Goal: Find specific page/section: Find specific page/section

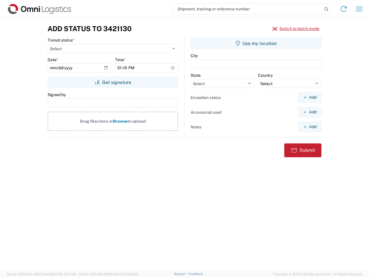
click at [248, 9] on input "search" at bounding box center [248, 8] width 150 height 11
click at [327, 9] on icon at bounding box center [327, 9] width 8 height 8
click at [344, 9] on icon at bounding box center [343, 8] width 9 height 9
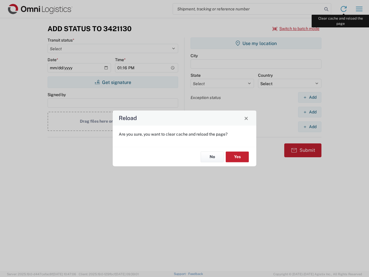
click at [360, 9] on div "Reload Are you sure, you want to clear cache and reload the page? No Yes" at bounding box center [184, 138] width 369 height 277
click at [296, 29] on div "Reload Are you sure, you want to clear cache and reload the page? No Yes" at bounding box center [184, 138] width 369 height 277
click at [113, 82] on div "Reload Are you sure, you want to clear cache and reload the page? No Yes" at bounding box center [184, 138] width 369 height 277
click at [256, 43] on div "Reload Are you sure, you want to clear cache and reload the page? No Yes" at bounding box center [184, 138] width 369 height 277
click at [310, 97] on div "Reload Are you sure, you want to clear cache and reload the page? No Yes" at bounding box center [184, 138] width 369 height 277
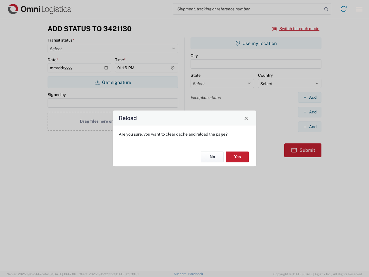
click at [310, 112] on div "Reload Are you sure, you want to clear cache and reload the page? No Yes" at bounding box center [184, 138] width 369 height 277
click at [310, 127] on div "Reload Are you sure, you want to clear cache and reload the page? No Yes" at bounding box center [184, 138] width 369 height 277
